Goal: Transaction & Acquisition: Purchase product/service

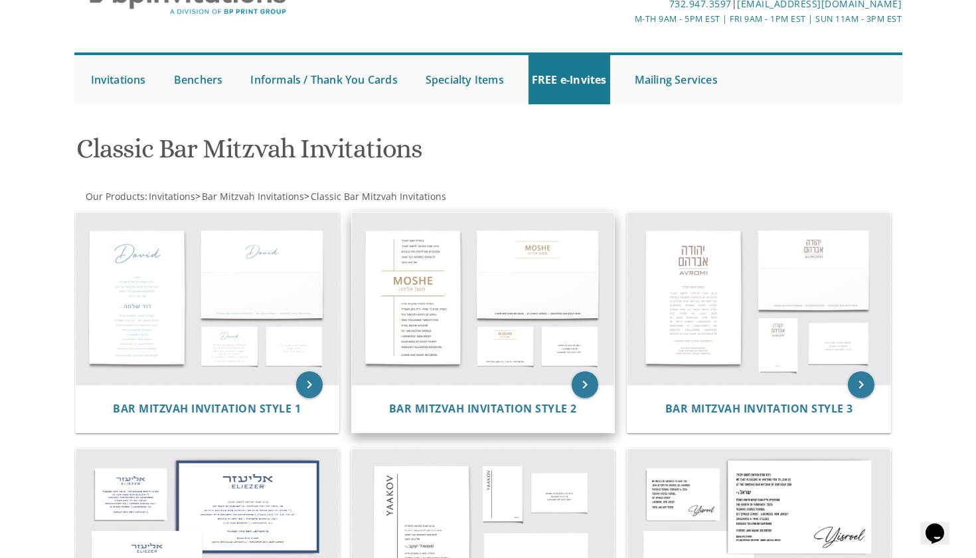
scroll to position [78, 0]
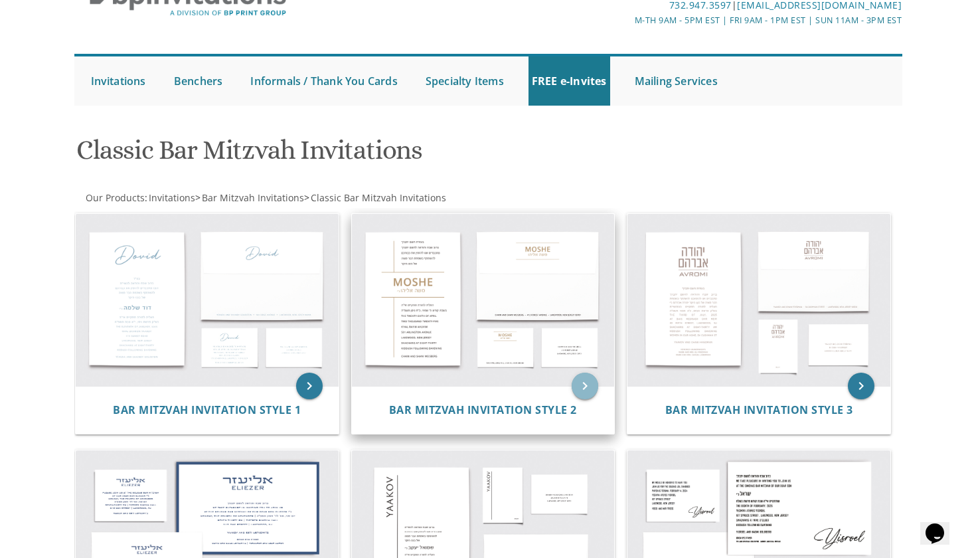
click at [582, 387] on icon "keyboard_arrow_right" at bounding box center [585, 385] width 27 height 27
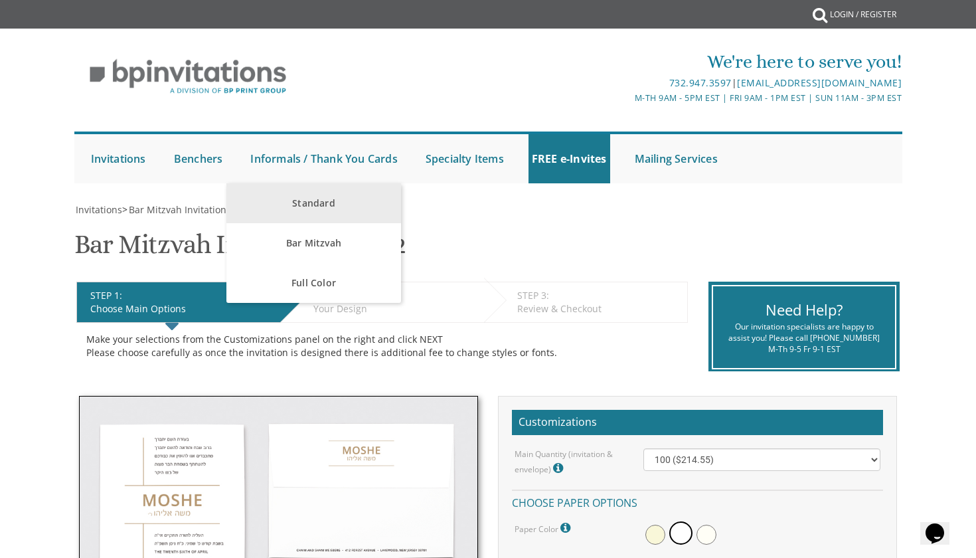
click at [314, 207] on link "Standard" at bounding box center [313, 203] width 175 height 40
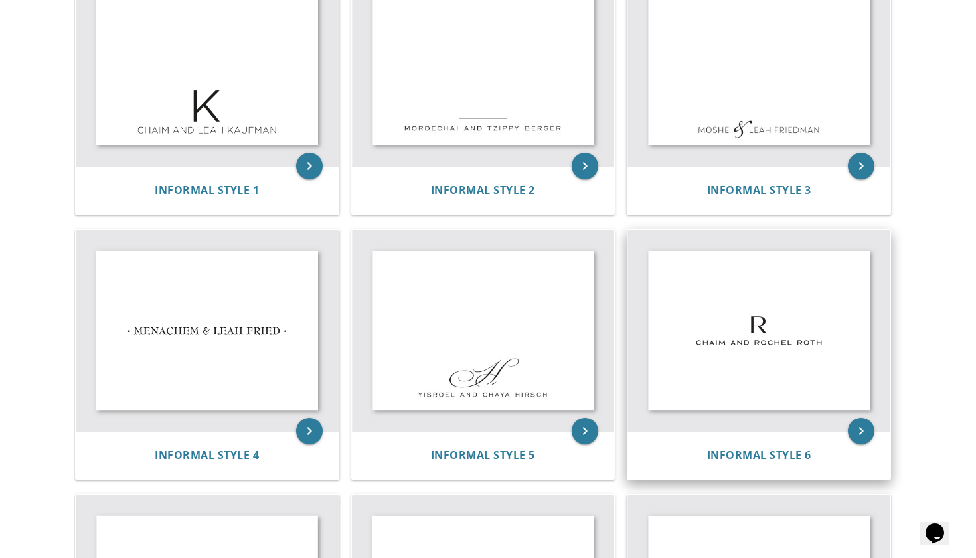
scroll to position [339, 0]
click at [860, 425] on icon "keyboard_arrow_right" at bounding box center [861, 431] width 27 height 27
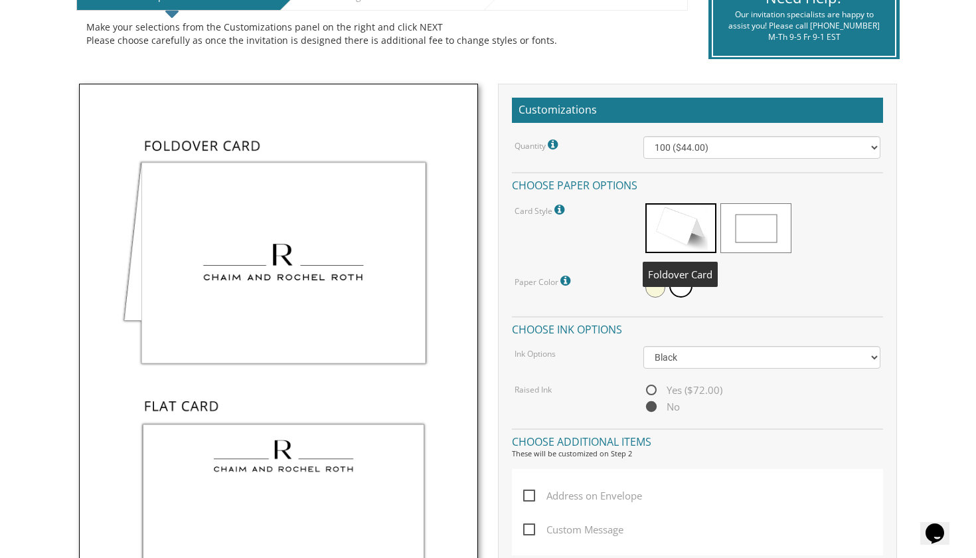
scroll to position [319, 0]
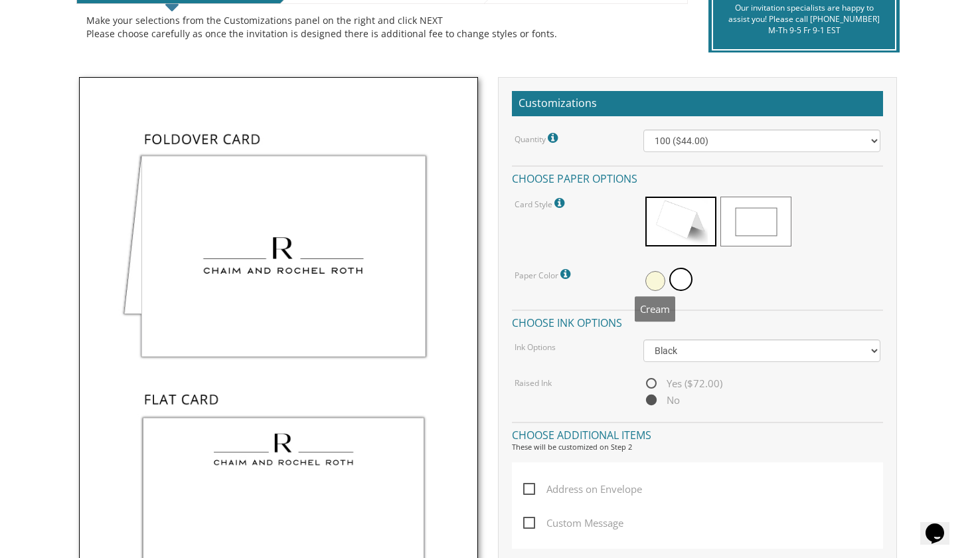
click at [653, 276] on span at bounding box center [655, 281] width 20 height 20
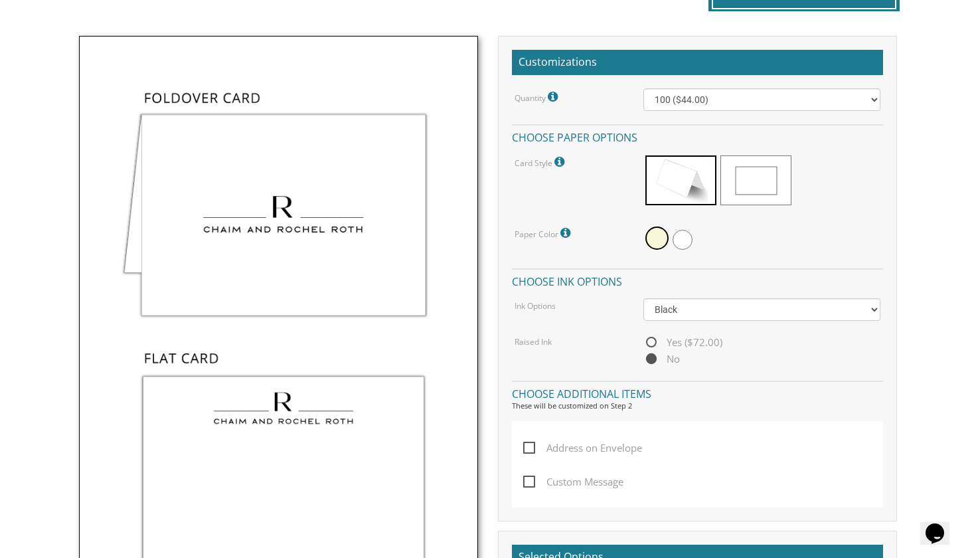
scroll to position [352, 0]
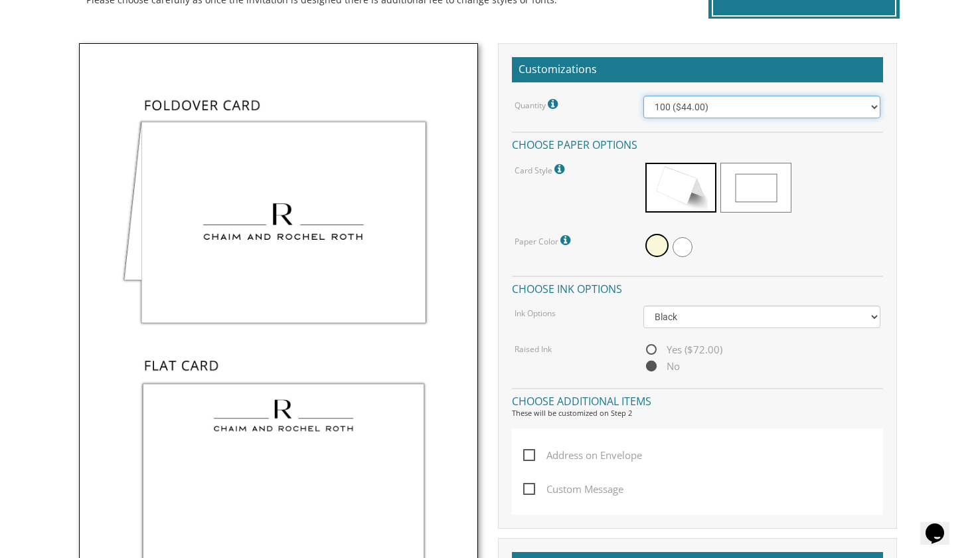
select select "200"
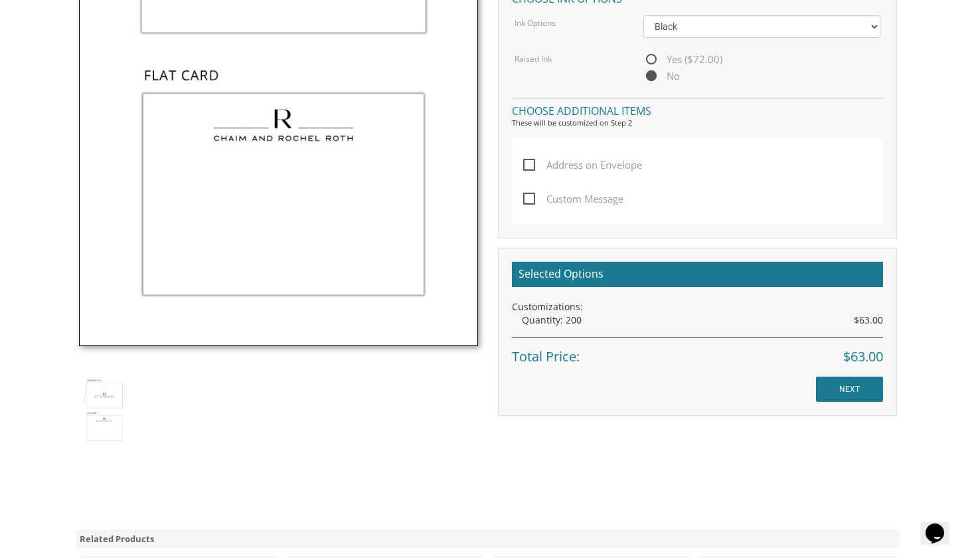
scroll to position [645, 0]
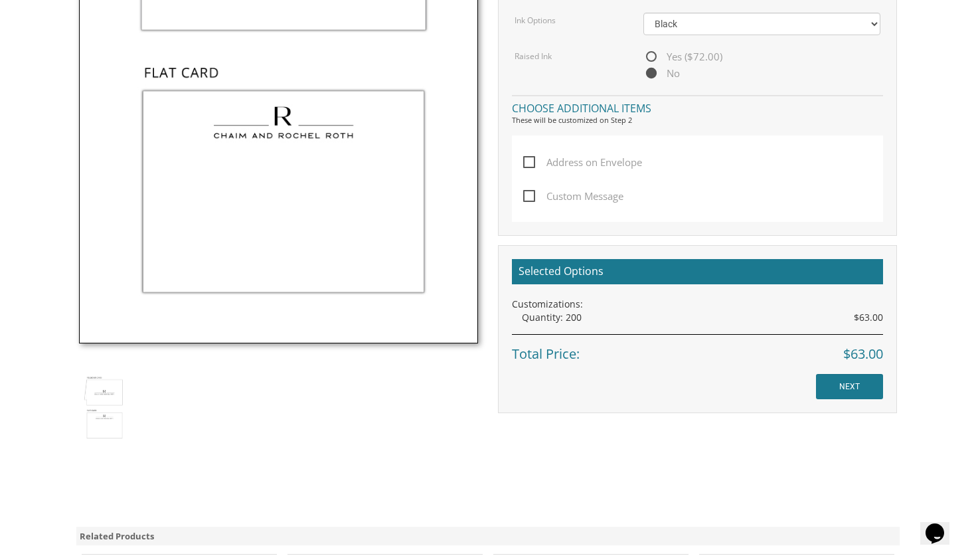
click at [849, 383] on input "NEXT" at bounding box center [849, 386] width 67 height 25
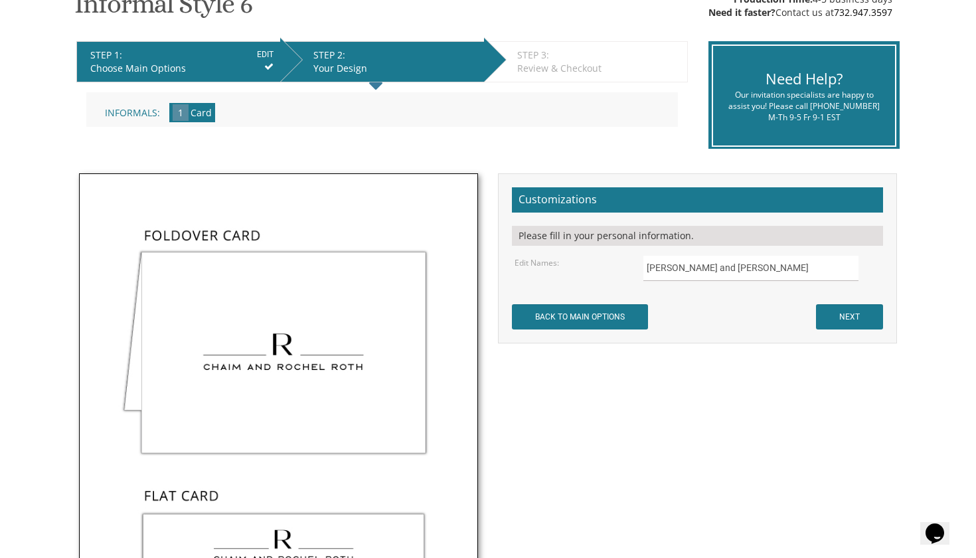
scroll to position [240, 0]
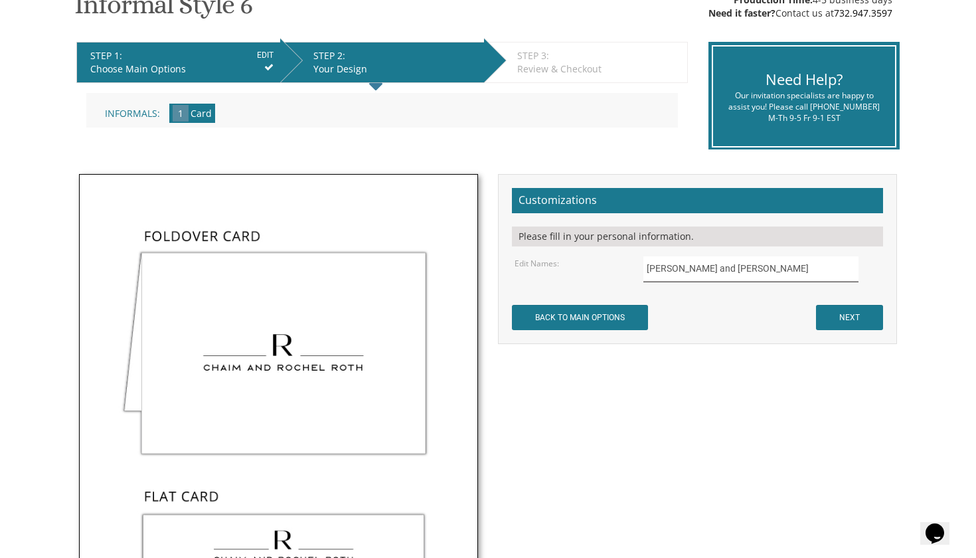
drag, startPoint x: 765, startPoint y: 268, endPoint x: 423, endPoint y: 284, distance: 342.2
click at [423, 284] on div "Not to worry, our graphic artists will mock it up and send you a proof! Customi…" at bounding box center [488, 487] width 838 height 626
drag, startPoint x: 752, startPoint y: 267, endPoint x: 652, endPoint y: 256, distance: 100.8
click at [652, 256] on input "[PERSON_NAME] and [PERSON_NAME]" at bounding box center [751, 269] width 216 height 26
type input "M"
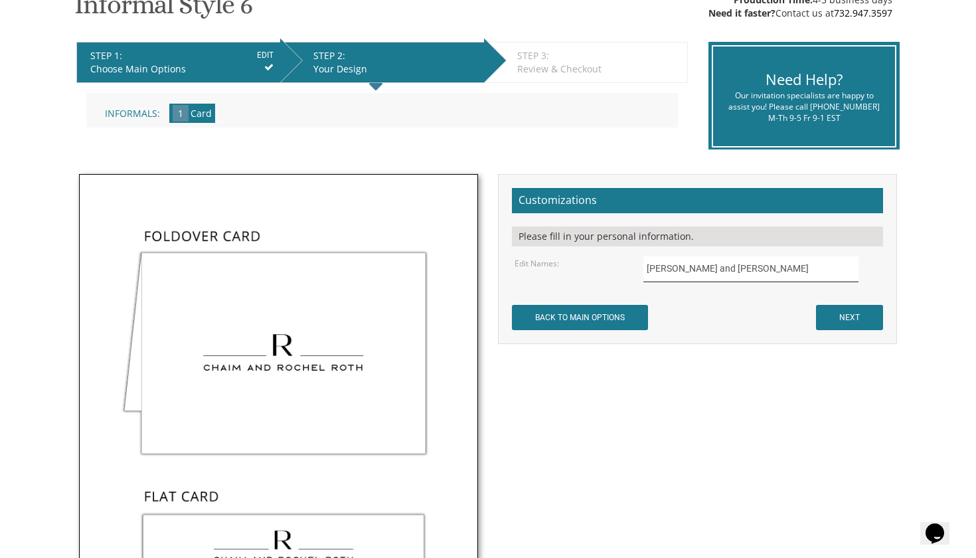
type input "[PERSON_NAME] and [PERSON_NAME]"
click at [832, 321] on input "NEXT" at bounding box center [849, 317] width 67 height 25
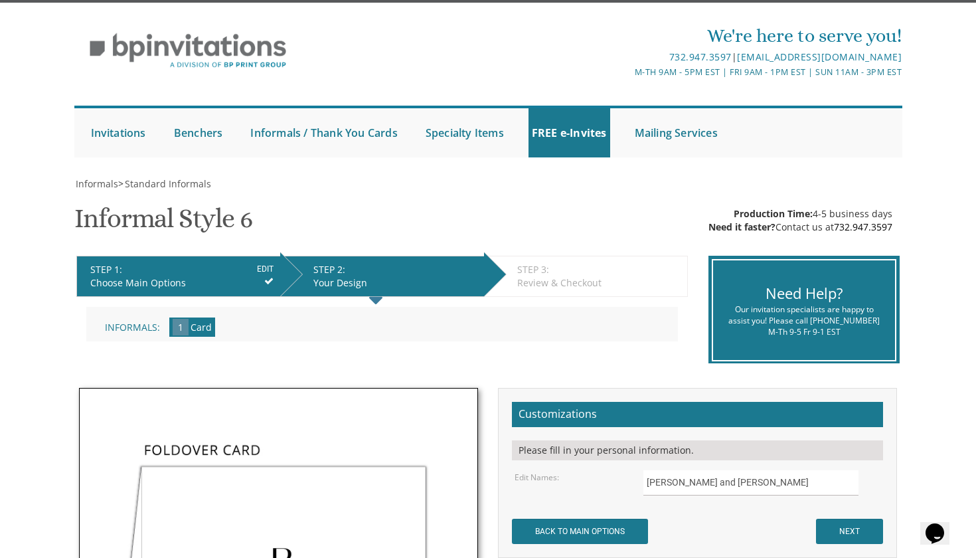
scroll to position [21, 0]
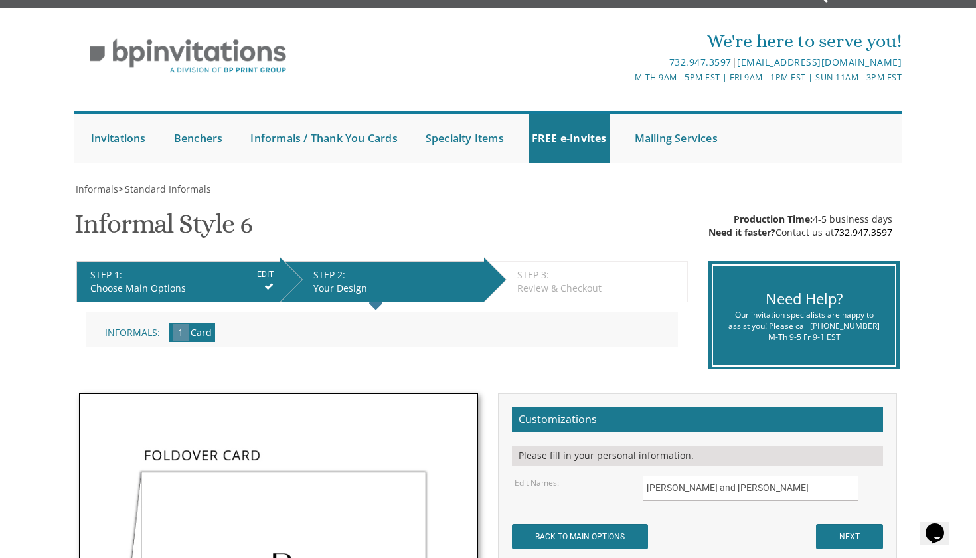
click at [264, 271] on input "EDIT" at bounding box center [265, 274] width 17 height 12
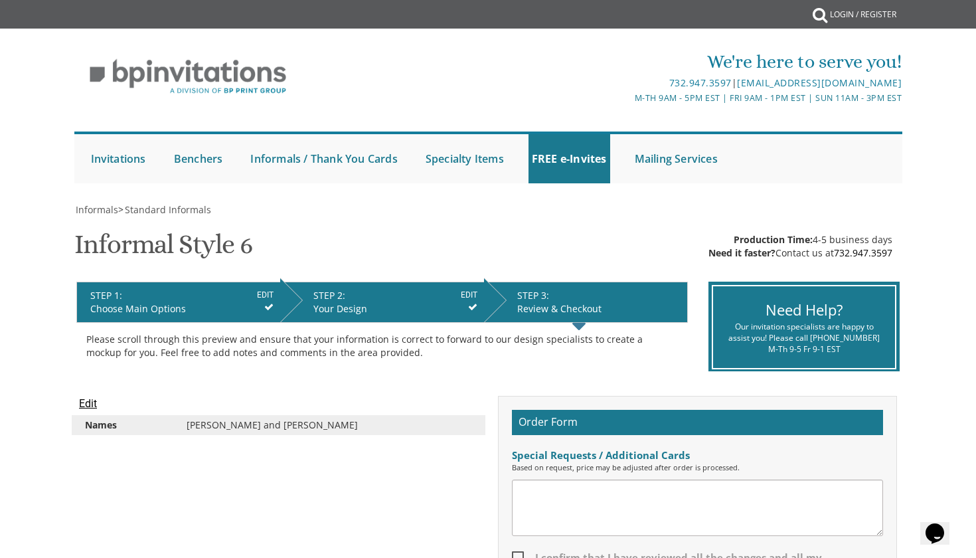
click at [414, 299] on div "STEP 2: EDIT" at bounding box center [395, 295] width 164 height 13
click at [469, 294] on input "EDIT" at bounding box center [469, 295] width 17 height 12
click at [467, 291] on input "EDIT" at bounding box center [469, 295] width 17 height 12
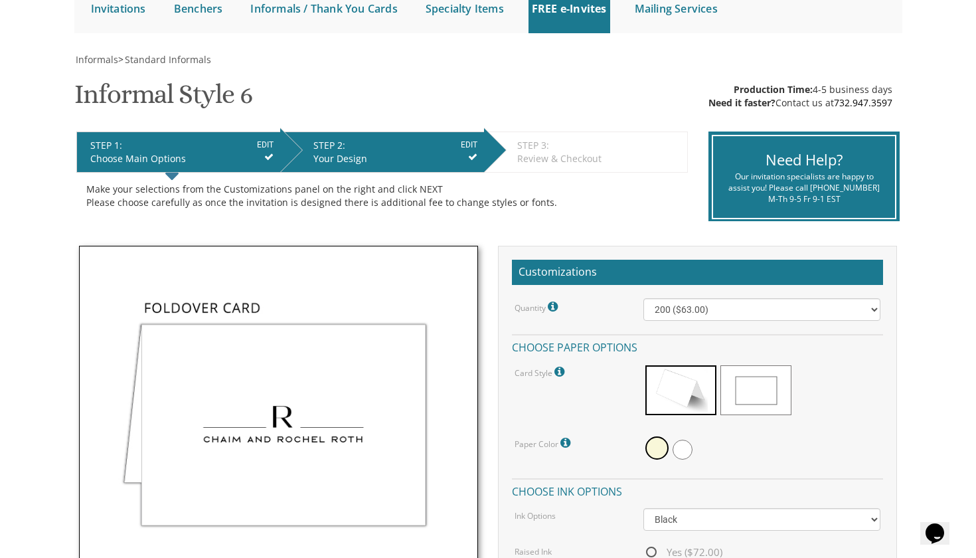
scroll to position [149, 0]
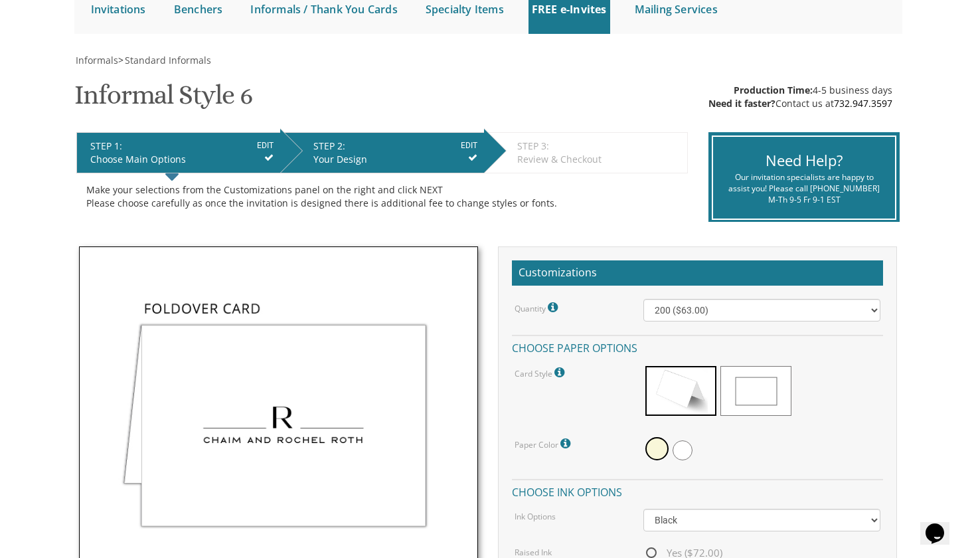
click at [469, 146] on input "EDIT" at bounding box center [469, 145] width 17 height 12
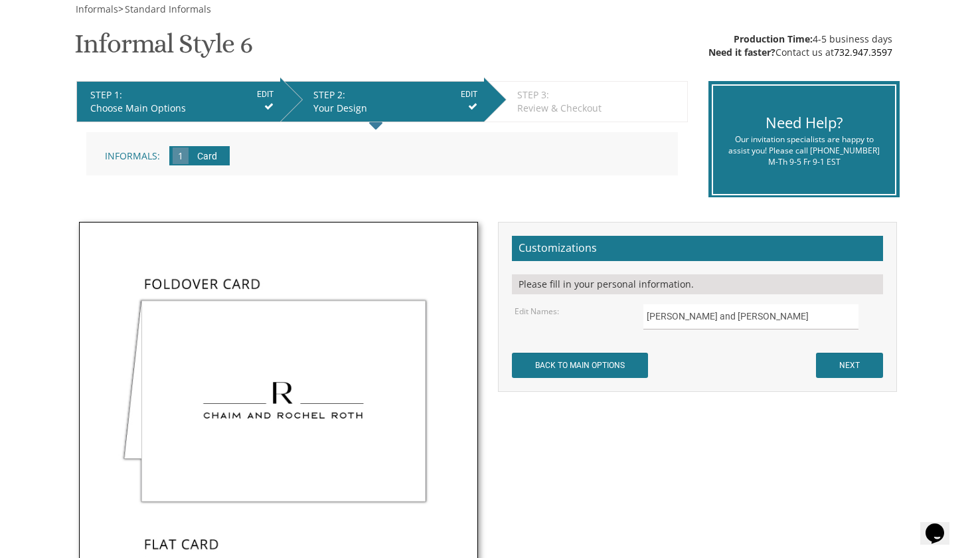
scroll to position [202, 0]
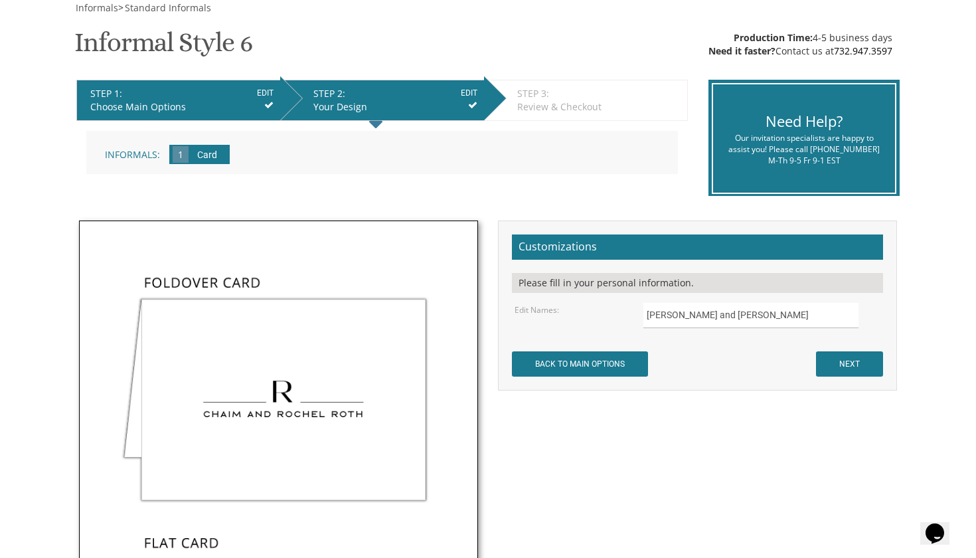
click at [846, 358] on input "NEXT" at bounding box center [849, 363] width 67 height 25
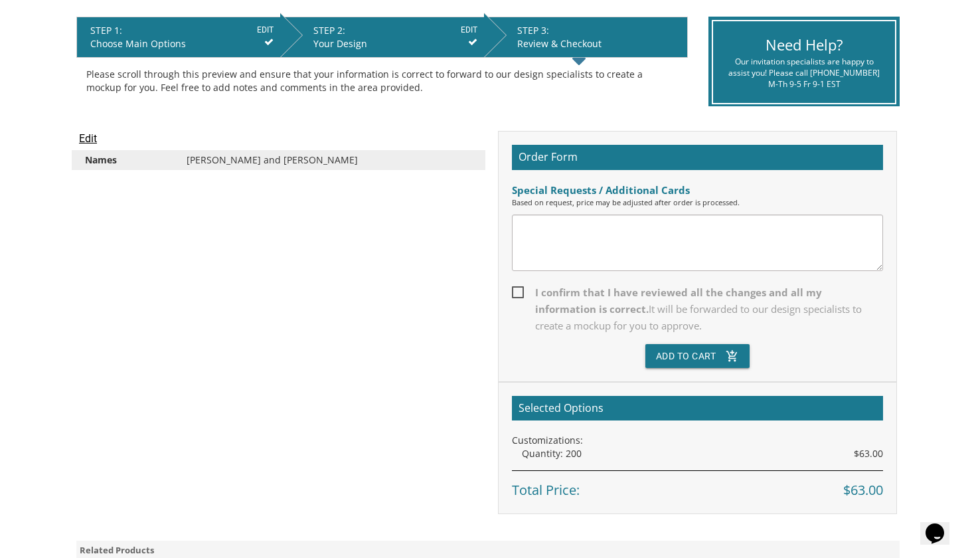
scroll to position [268, 0]
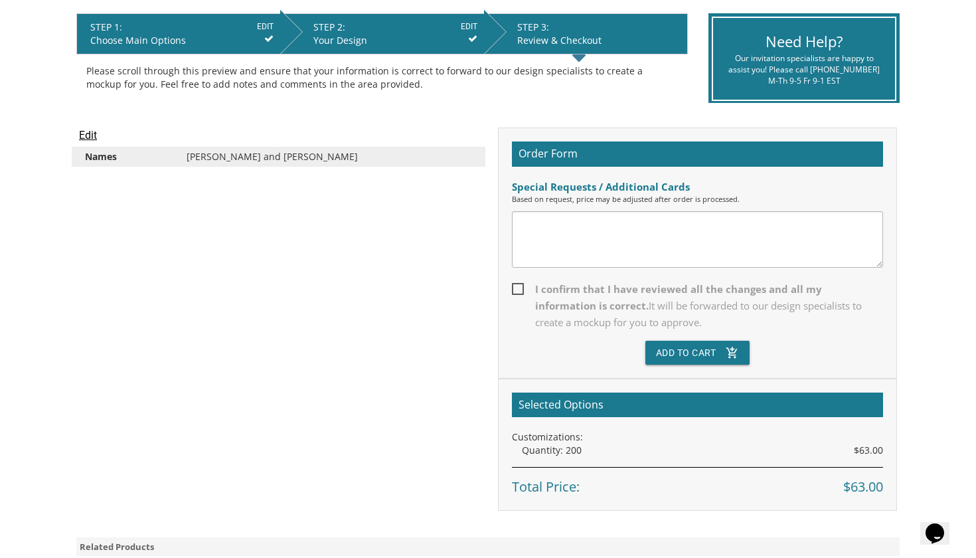
click at [521, 287] on span "I confirm that I have reviewed all the changes and all my information is correc…" at bounding box center [697, 306] width 371 height 50
click at [520, 287] on input "I confirm that I have reviewed all the changes and all my information is correc…" at bounding box center [516, 287] width 9 height 9
checkbox input "true"
click at [700, 353] on button "Add To Cart add_shopping_cart" at bounding box center [697, 353] width 105 height 24
click at [277, 23] on li "STEP 1: EDIT Choose Main Options" at bounding box center [178, 33] width 204 height 41
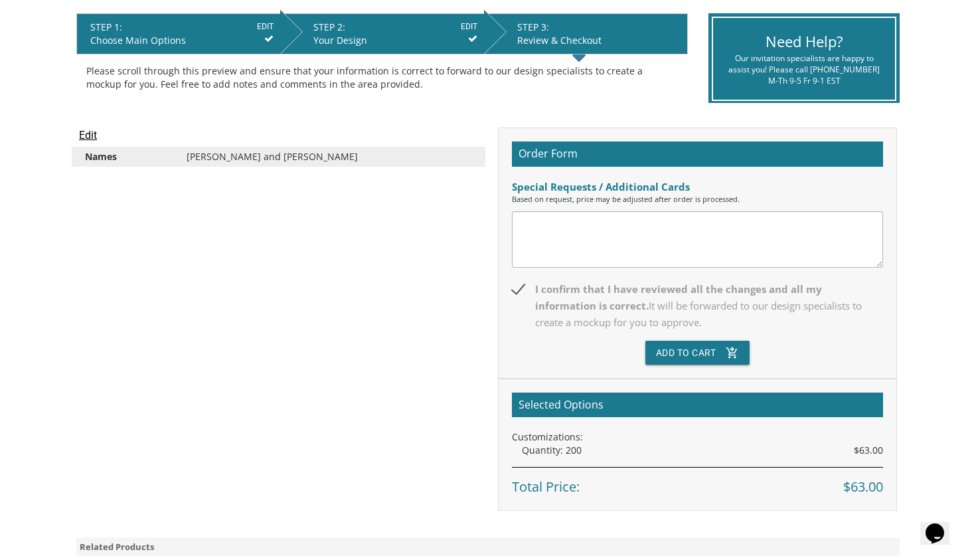
click at [262, 27] on input "EDIT" at bounding box center [265, 27] width 17 height 12
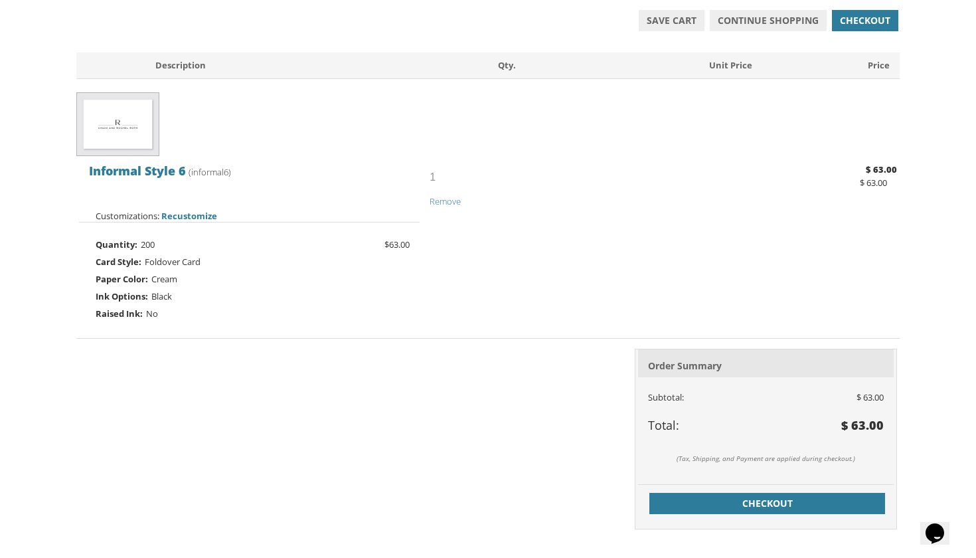
scroll to position [246, 0]
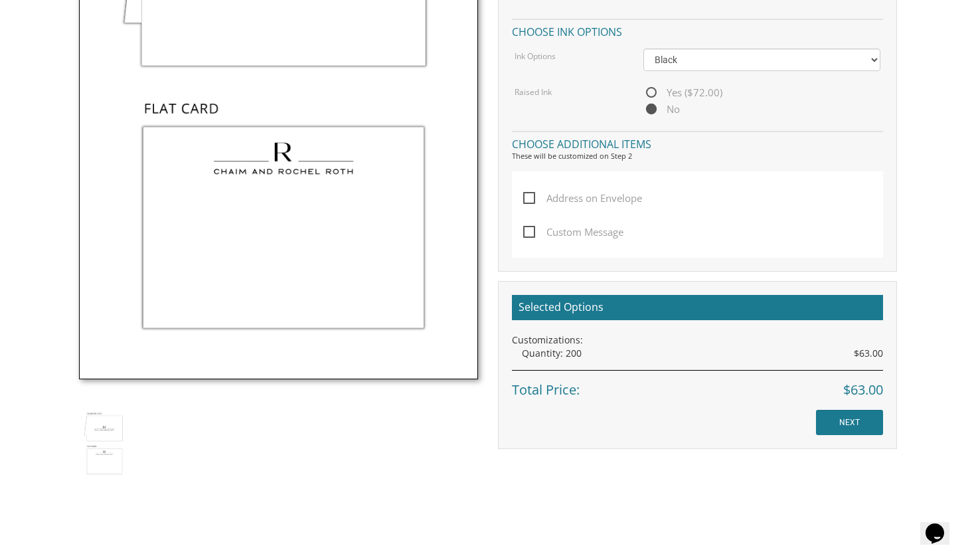
scroll to position [609, 0]
click at [830, 424] on input "NEXT" at bounding box center [849, 422] width 67 height 25
